Goal: Information Seeking & Learning: Learn about a topic

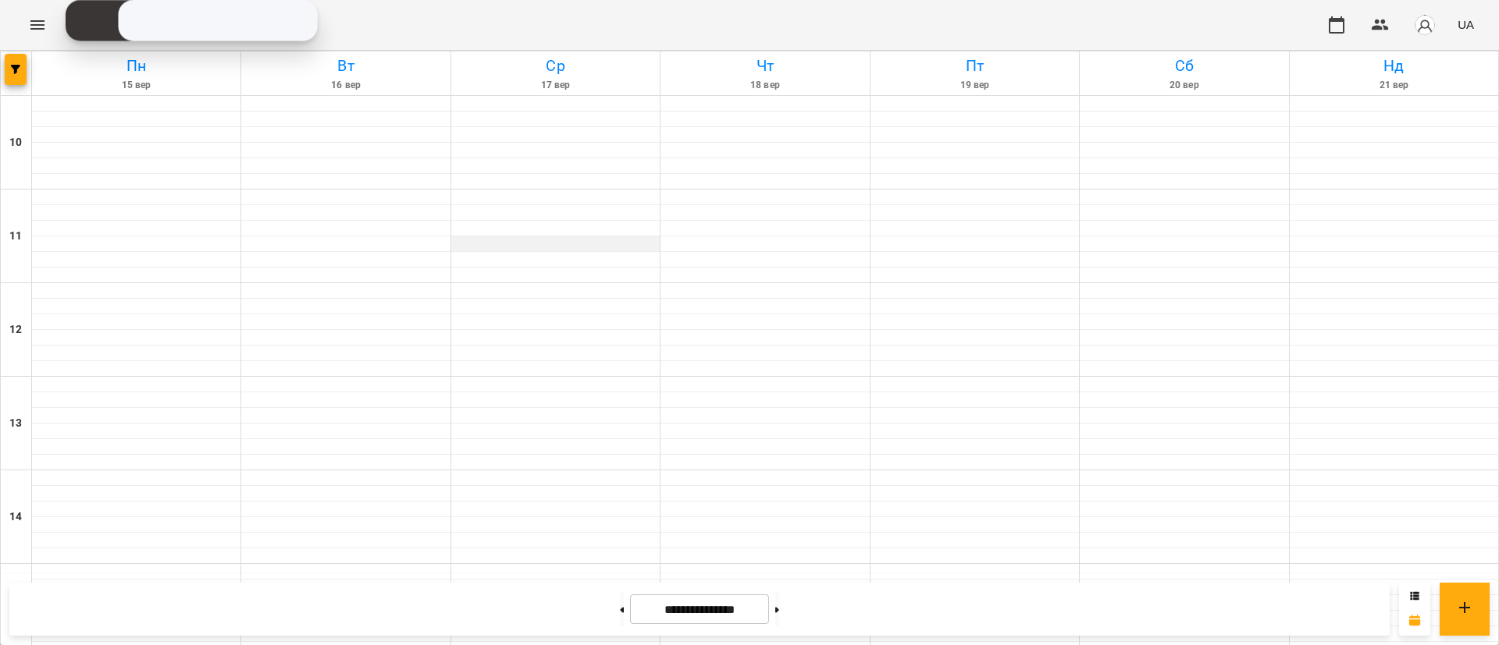
scroll to position [738, 0]
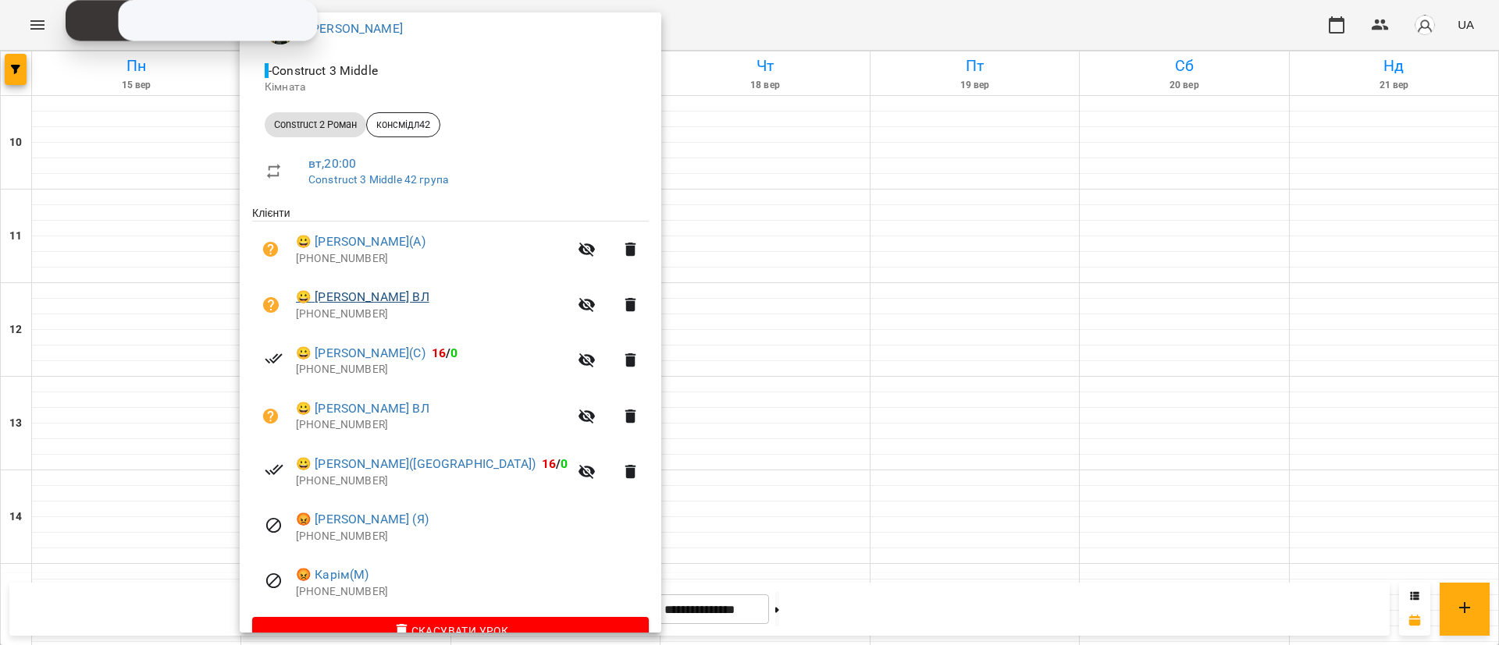
scroll to position [176, 0]
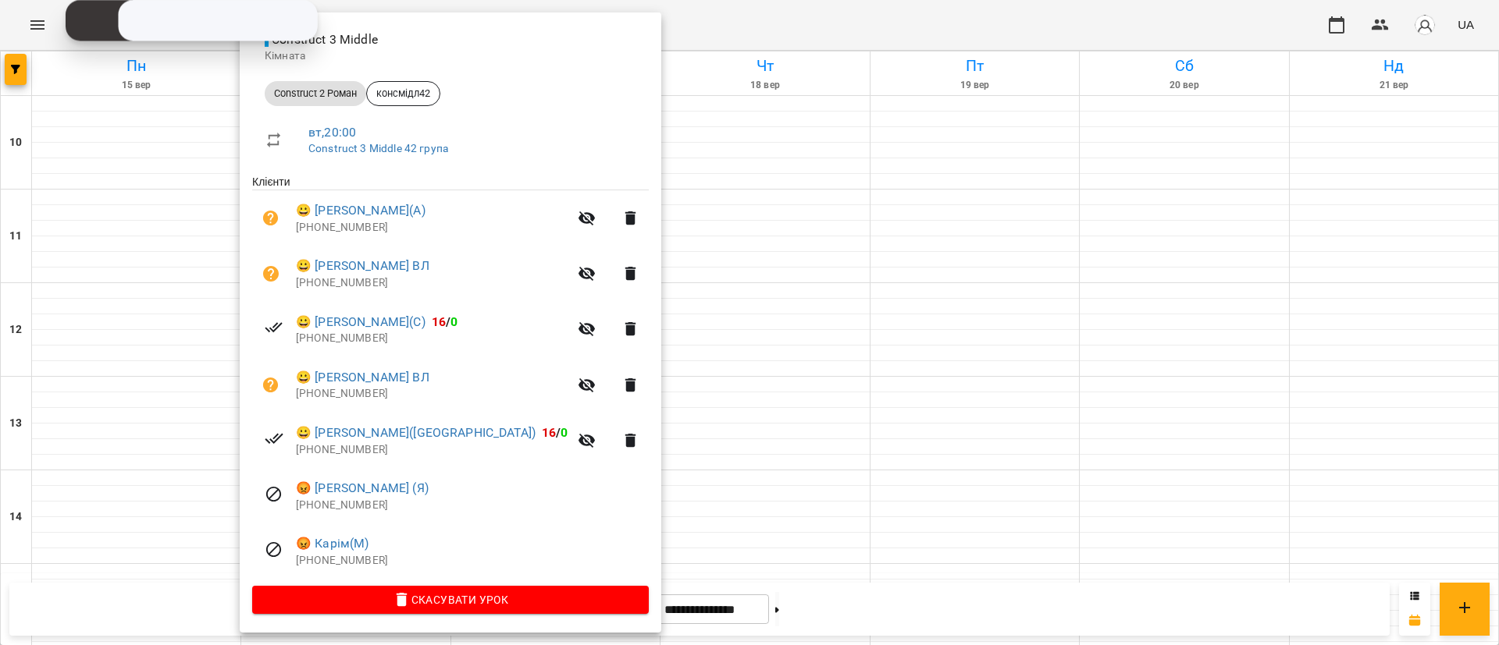
click at [696, 361] on div at bounding box center [749, 322] width 1499 height 645
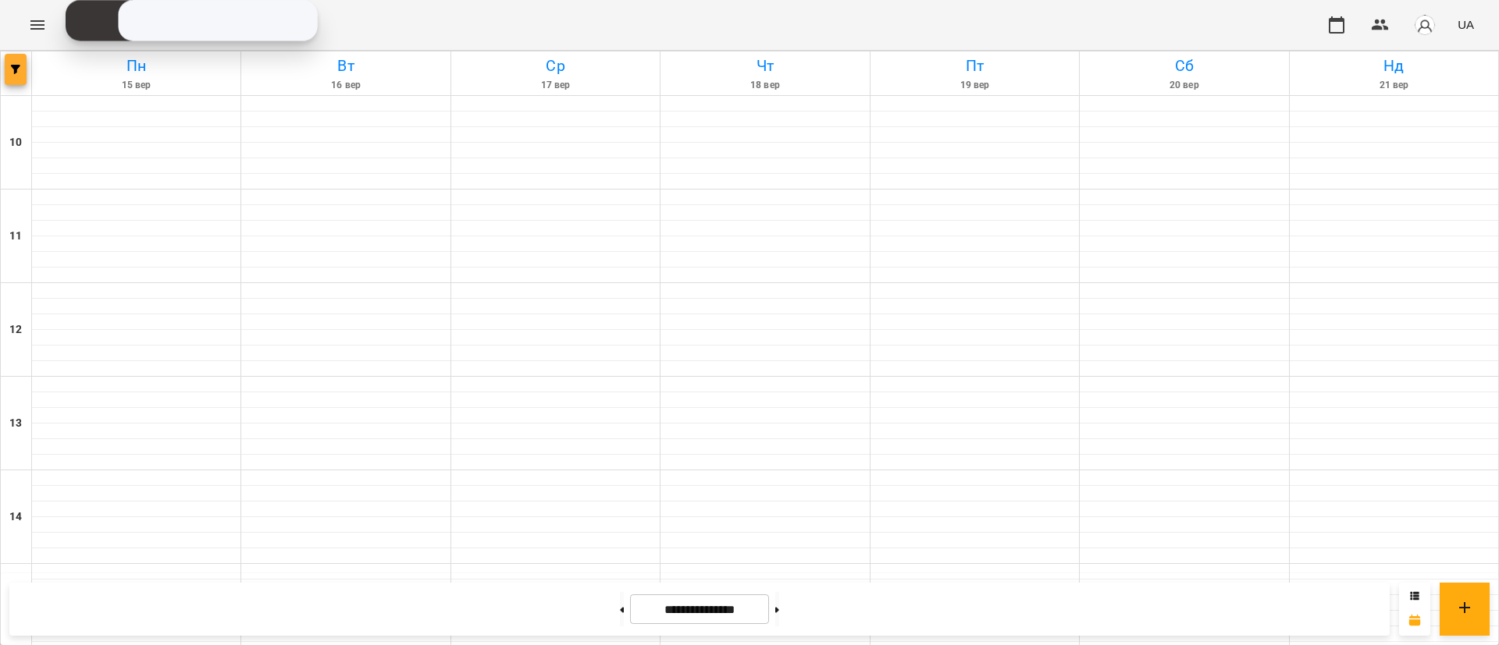
click at [12, 84] on button "button" at bounding box center [16, 69] width 22 height 31
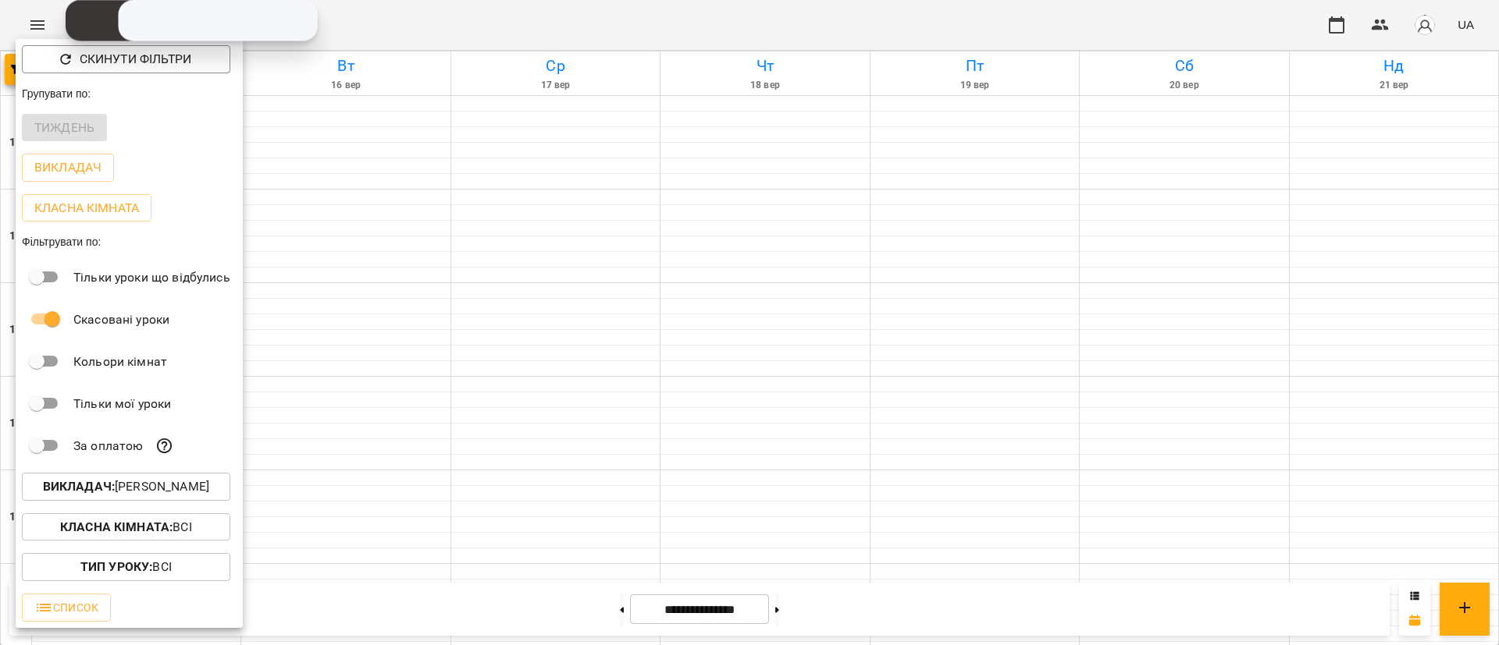
click at [160, 480] on button "Викладач : [PERSON_NAME]" at bounding box center [126, 487] width 208 height 28
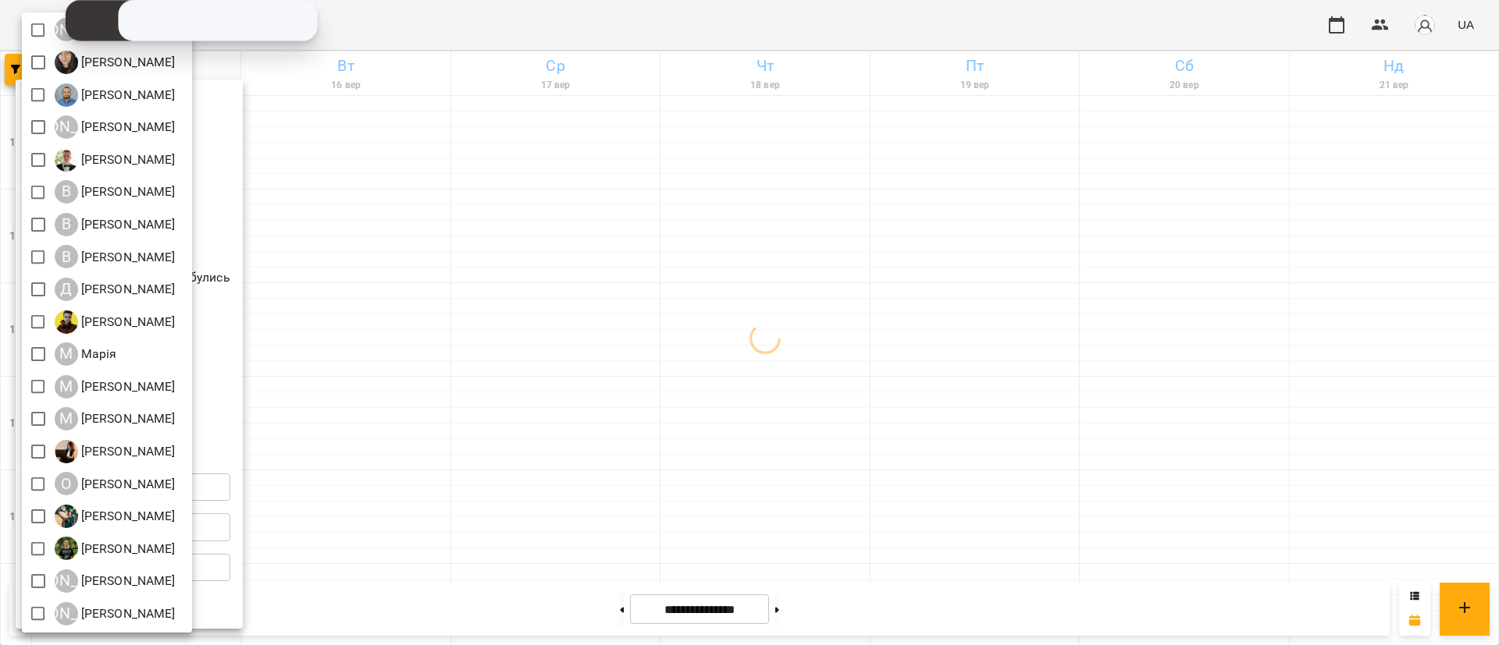
scroll to position [0, 0]
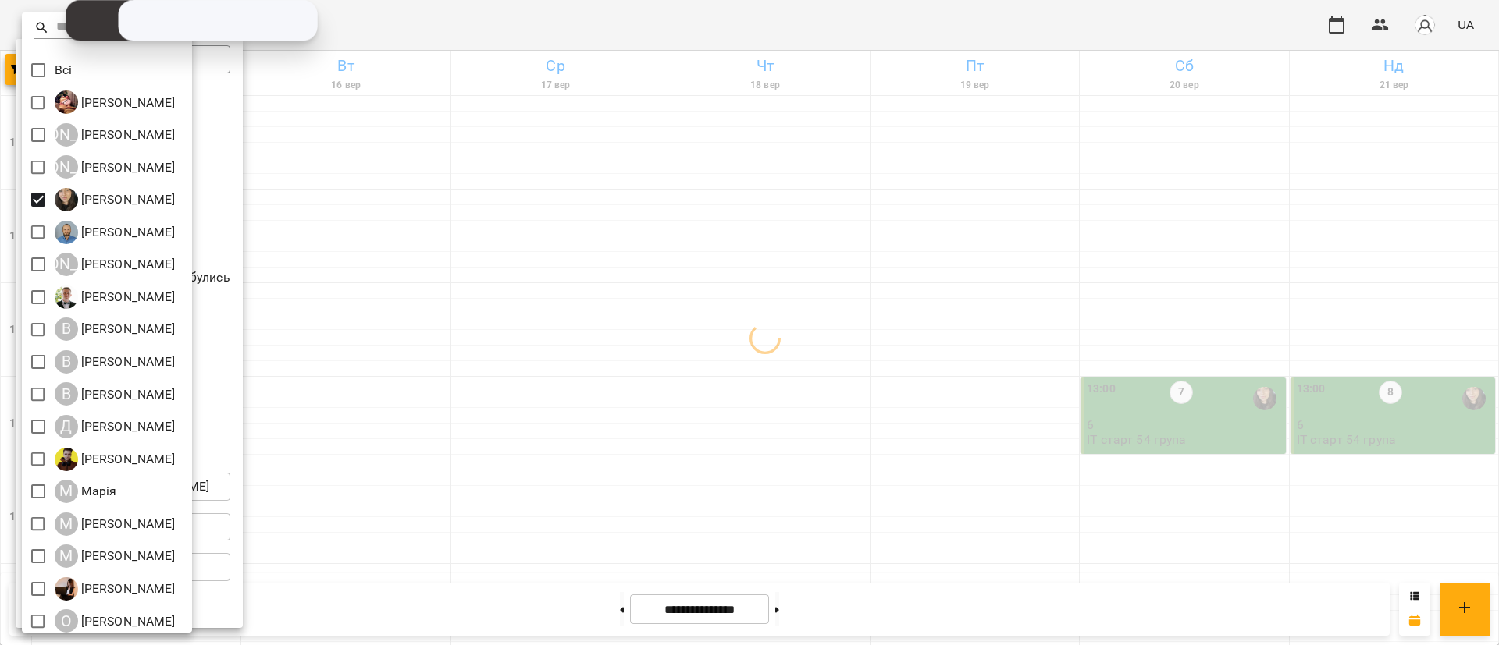
click at [602, 394] on div at bounding box center [749, 322] width 1499 height 645
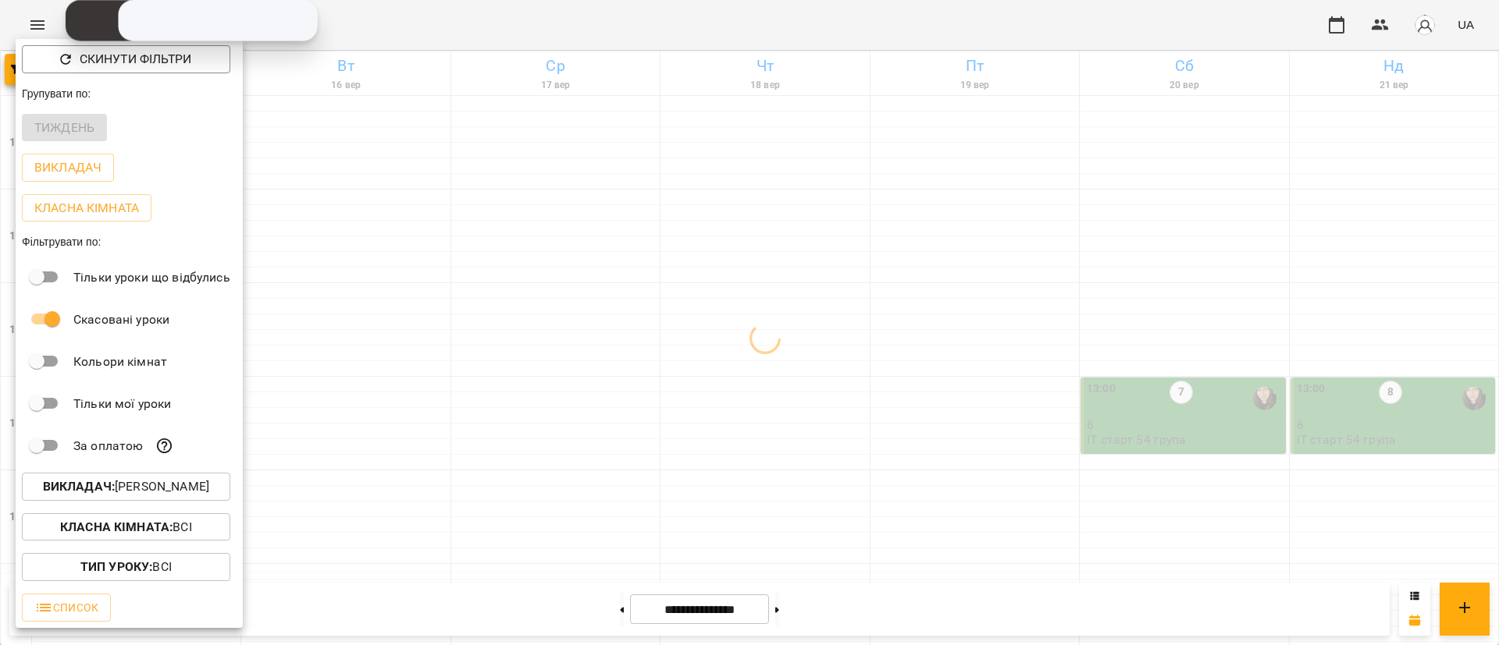
click at [602, 394] on div at bounding box center [749, 322] width 1499 height 645
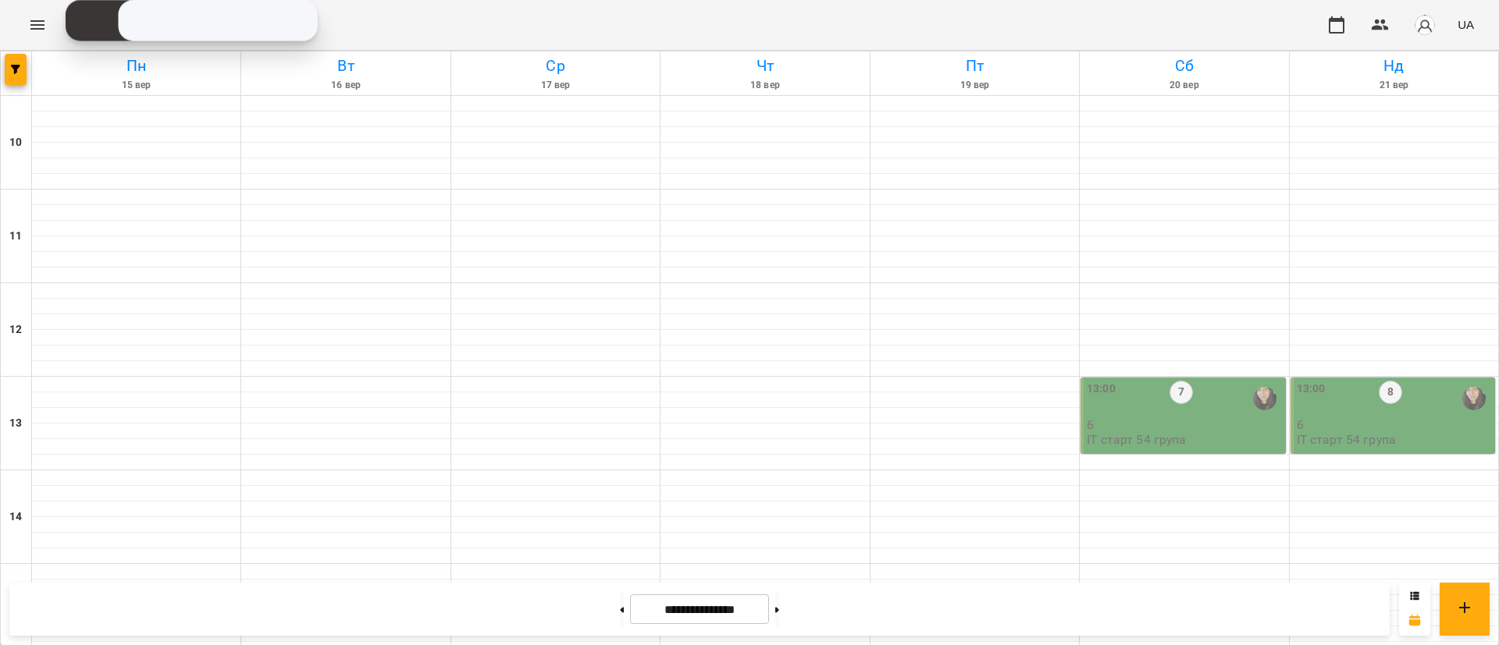
scroll to position [36, 0]
click at [1307, 381] on div "13:00" at bounding box center [1310, 399] width 29 height 36
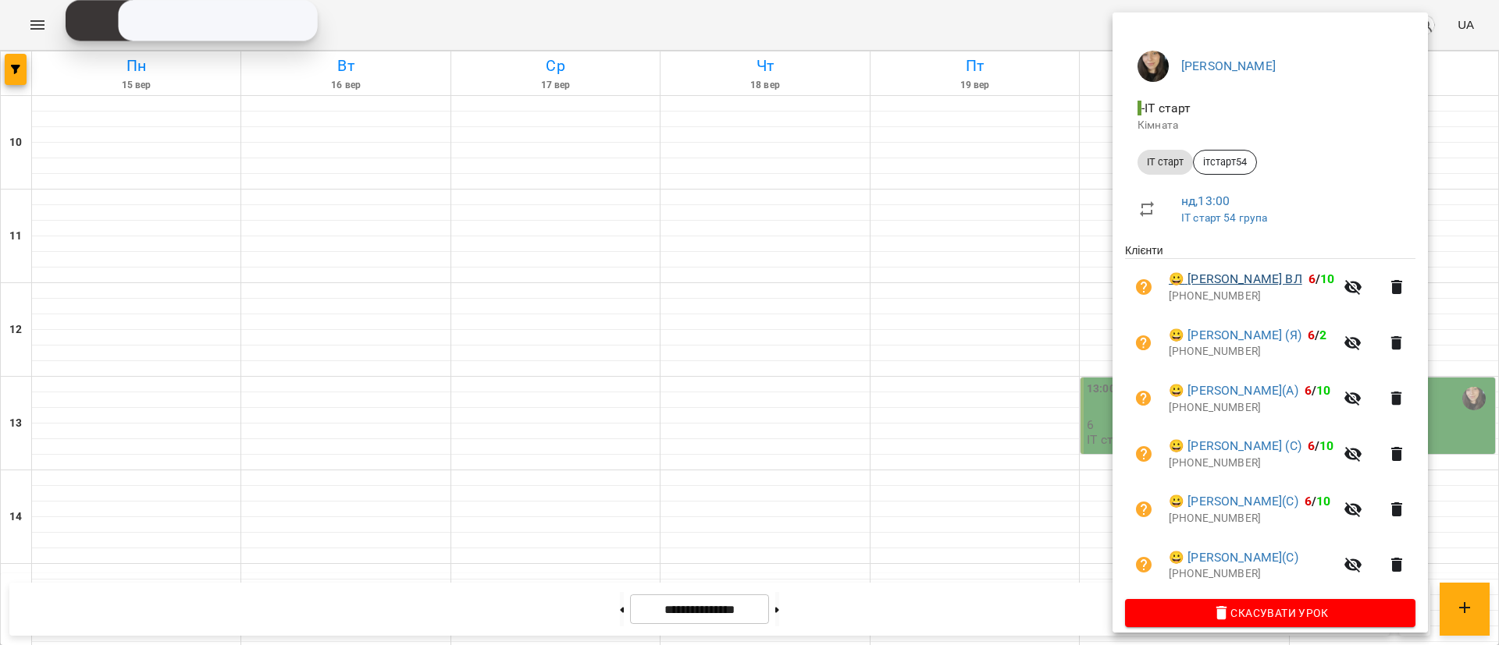
scroll to position [138, 0]
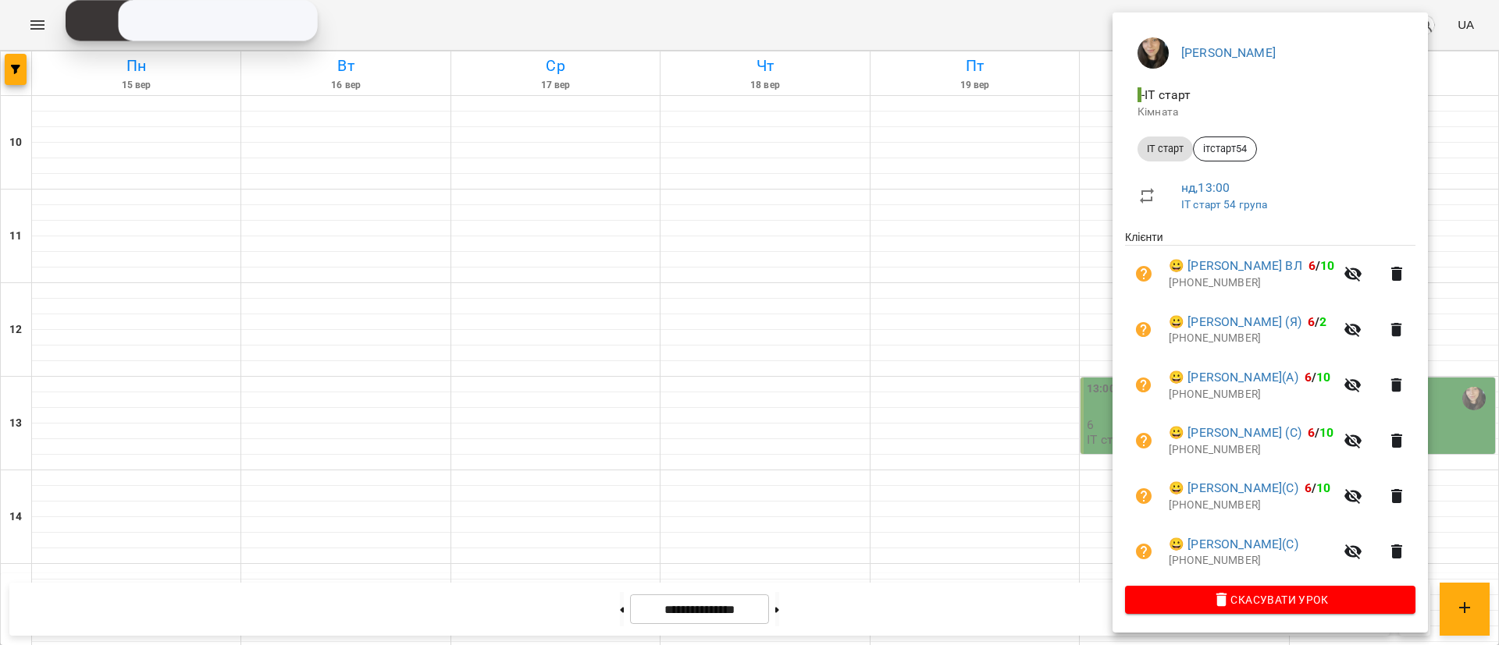
click at [938, 423] on div at bounding box center [749, 322] width 1499 height 645
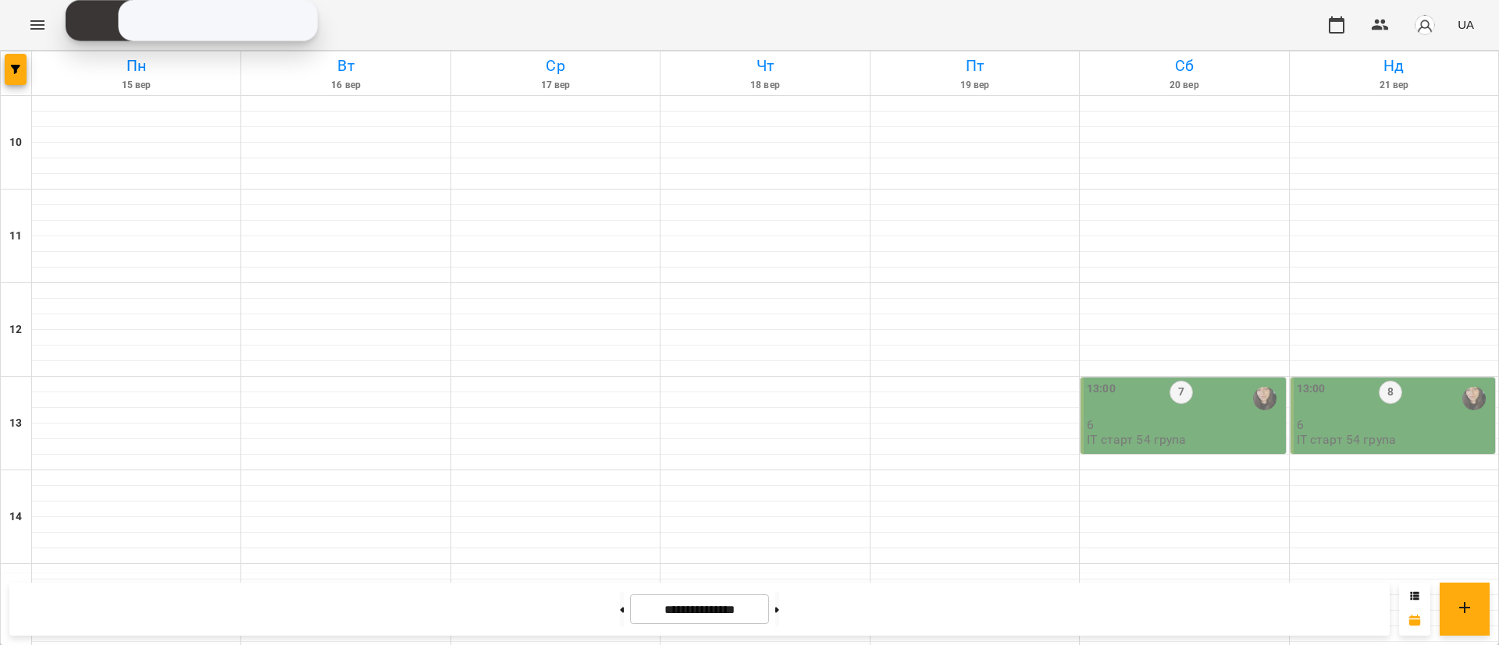
scroll to position [702, 0]
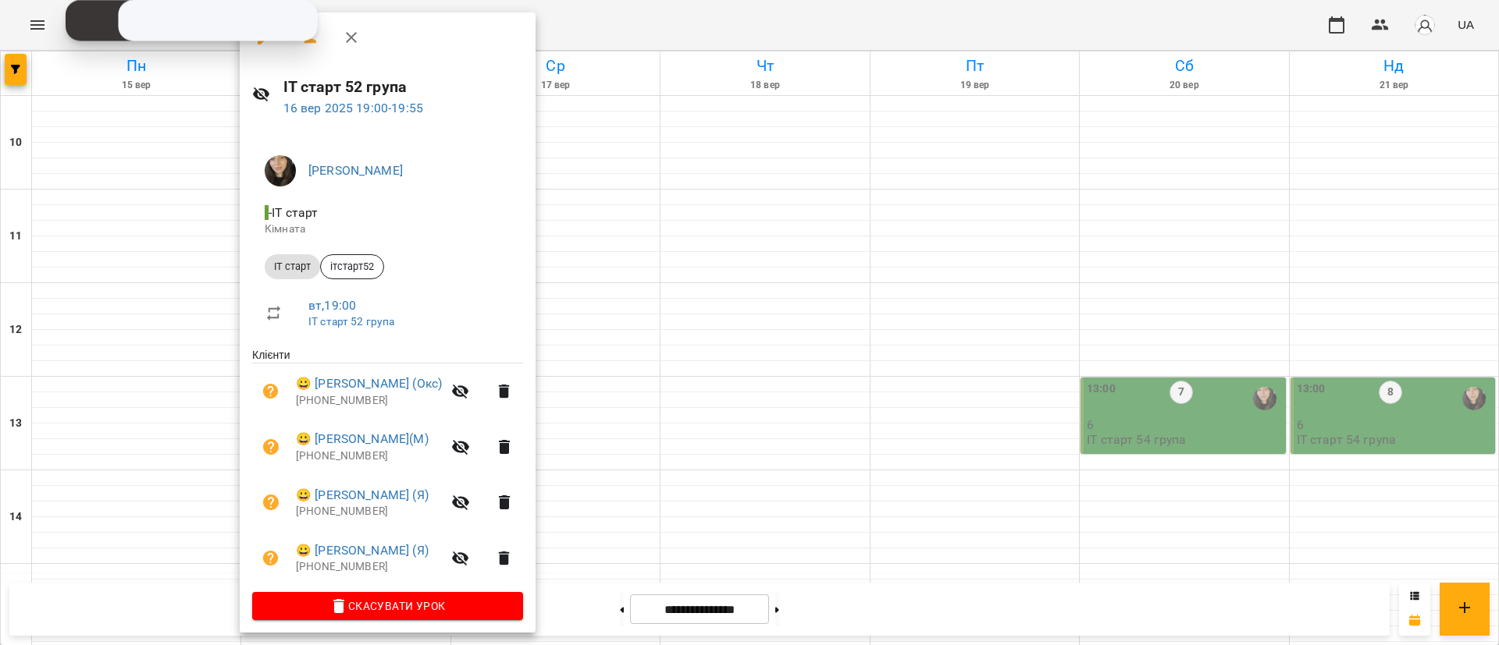
scroll to position [9, 0]
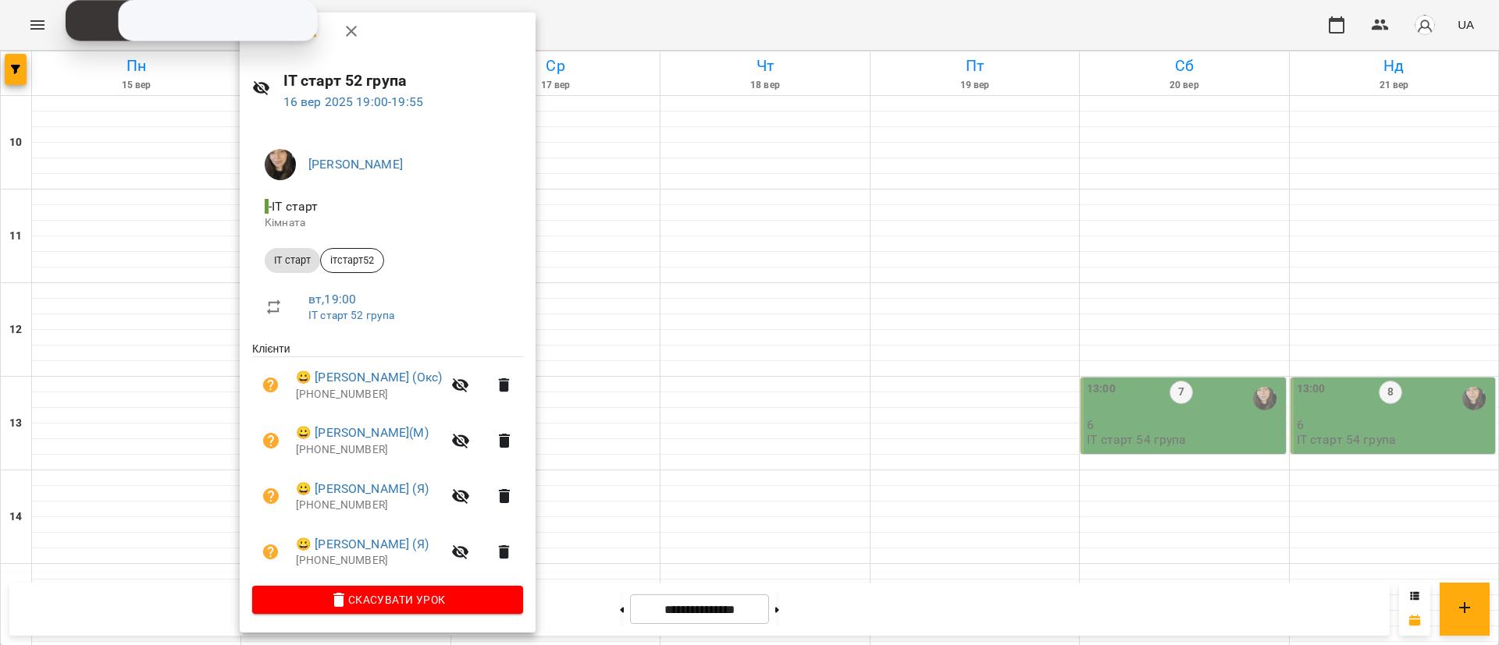
drag, startPoint x: 618, startPoint y: 369, endPoint x: 603, endPoint y: 369, distance: 15.6
click at [626, 369] on div at bounding box center [749, 322] width 1499 height 645
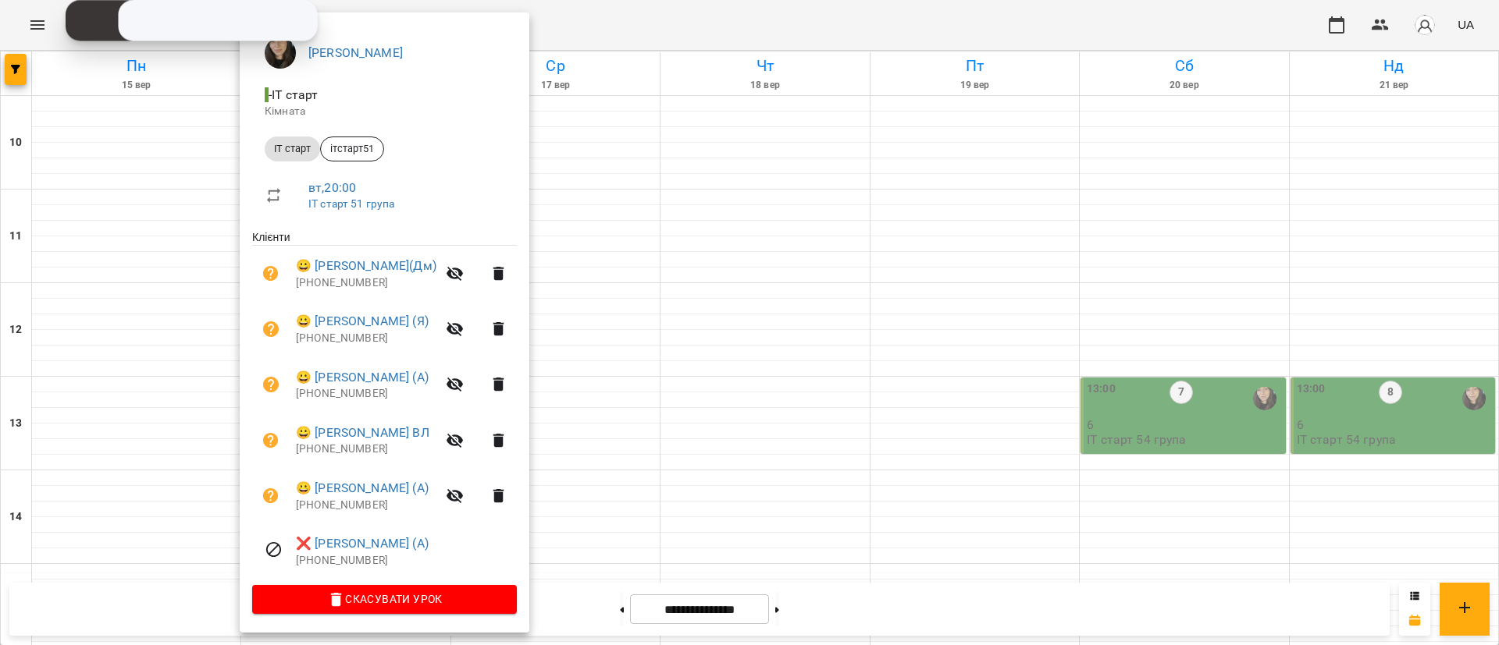
scroll to position [119, 0]
click at [635, 419] on div at bounding box center [749, 322] width 1499 height 645
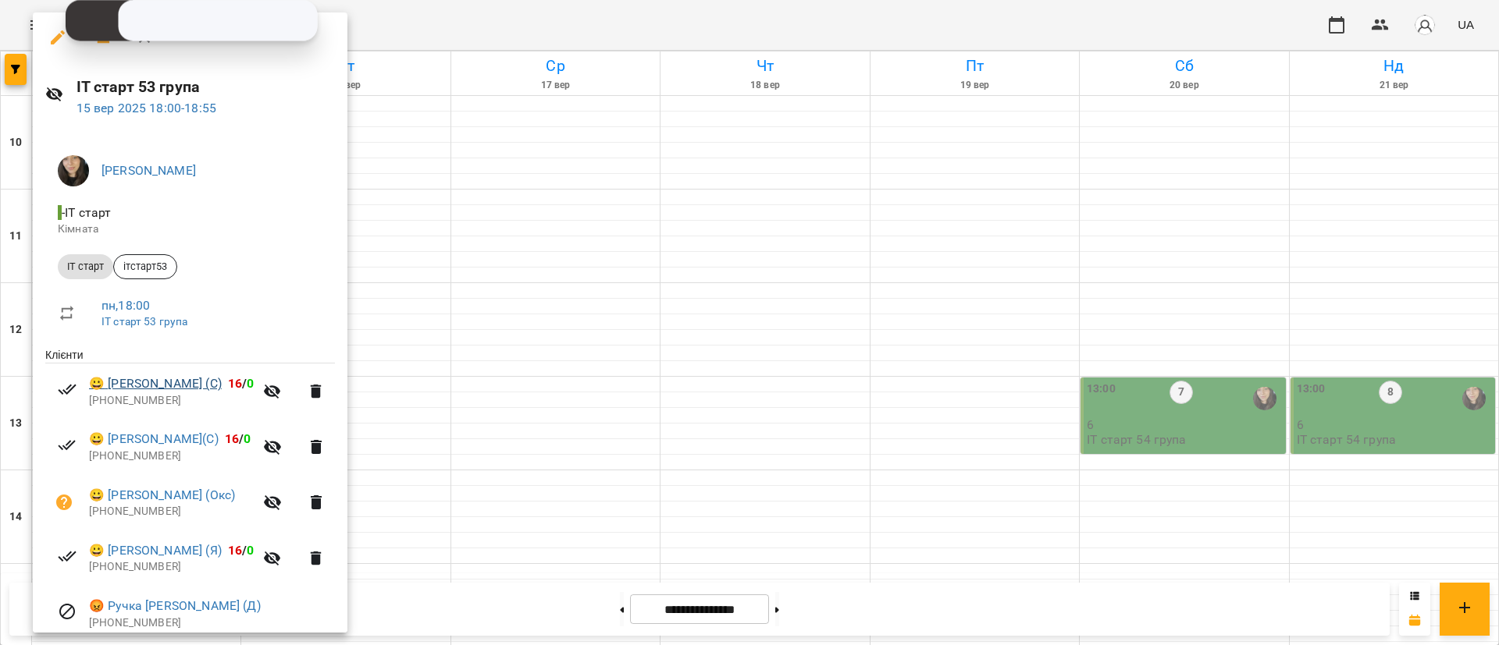
scroll to position [64, 0]
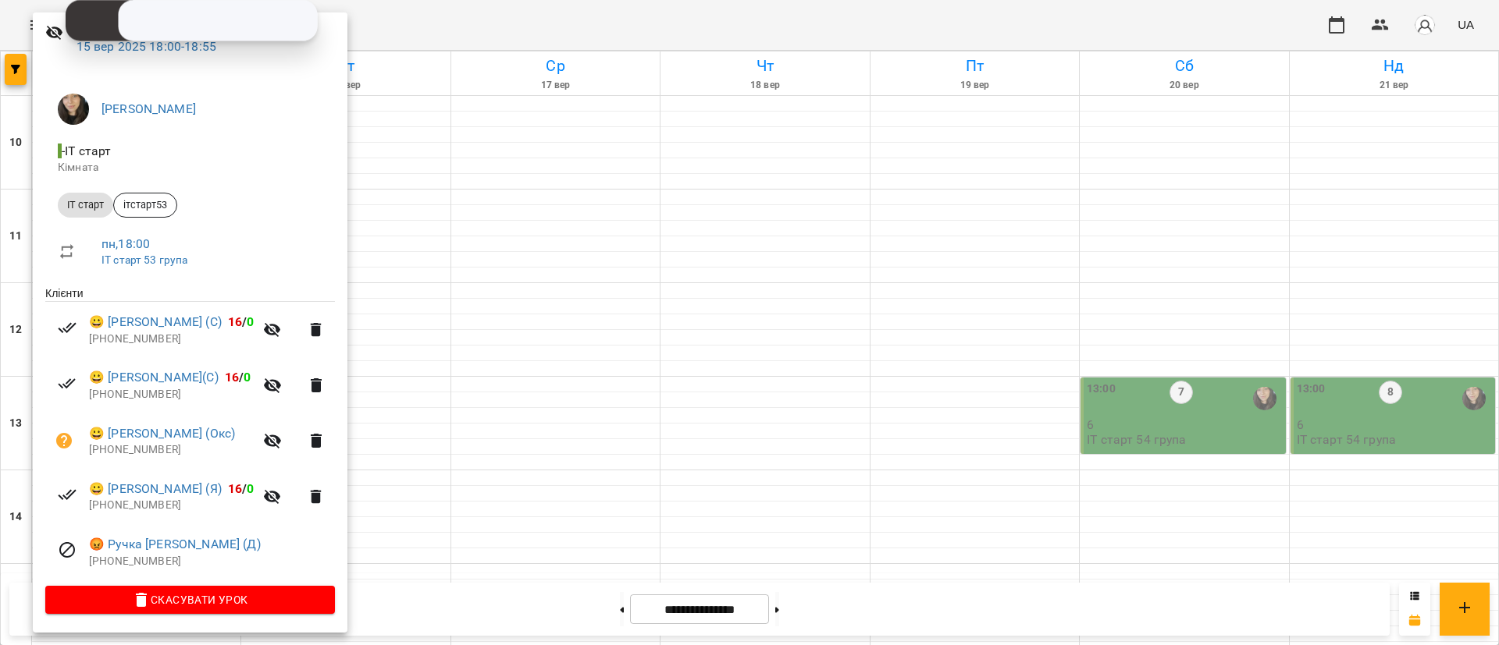
click at [638, 480] on div at bounding box center [749, 322] width 1499 height 645
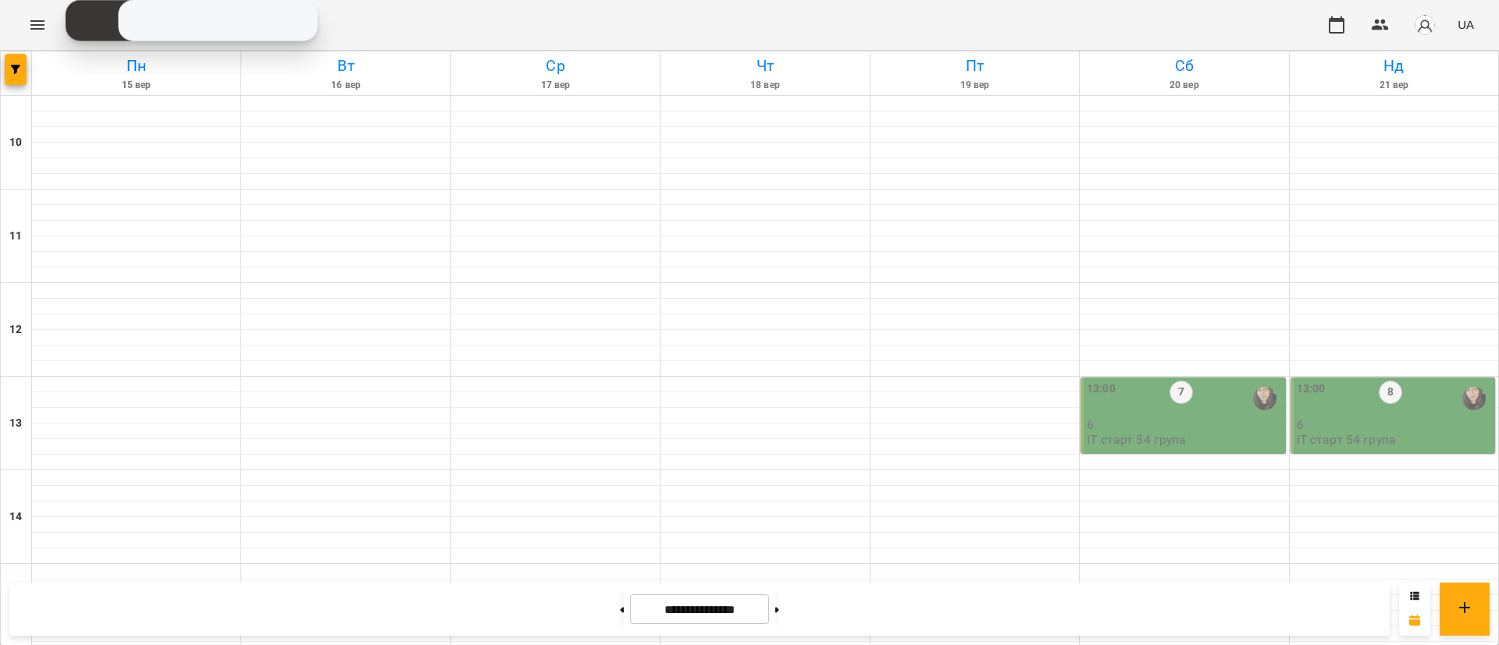
scroll to position [117, 0]
